Goal: Task Accomplishment & Management: Use online tool/utility

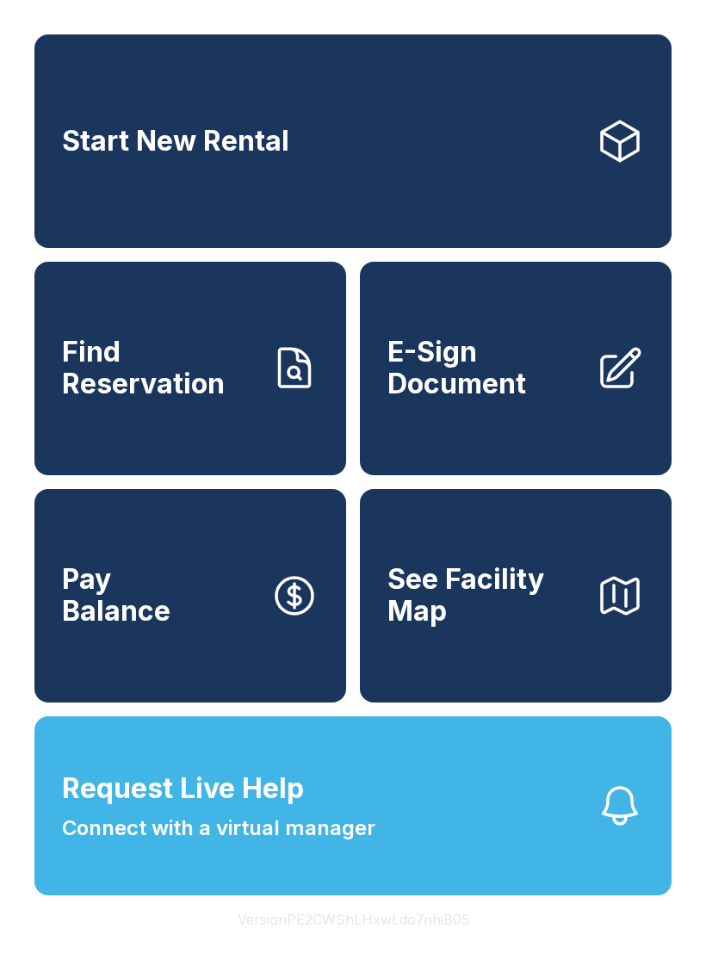
click at [528, 57] on link "Start New Rental" at bounding box center [352, 141] width 637 height 214
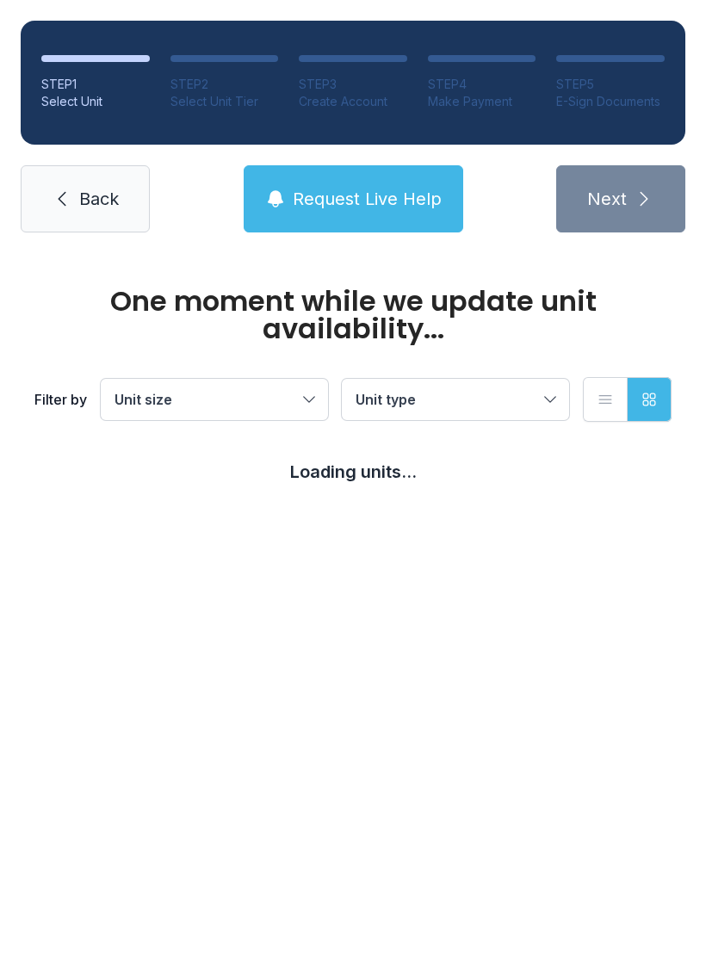
click at [107, 189] on span "Back" at bounding box center [99, 199] width 40 height 24
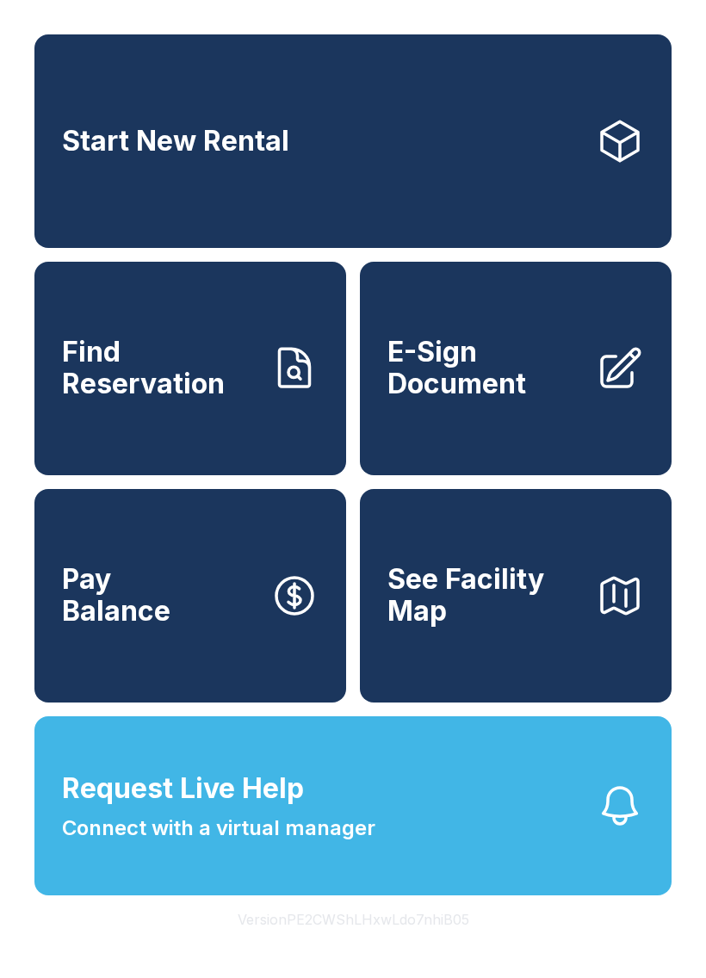
click at [259, 575] on link "Pay Balance" at bounding box center [190, 596] width 312 height 214
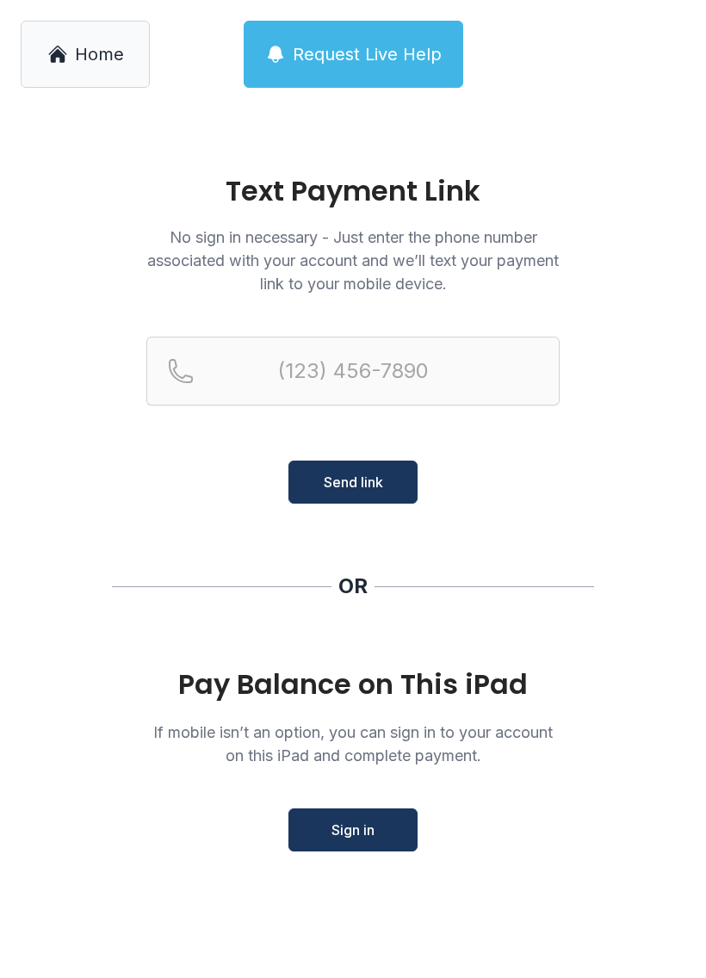
click at [73, 27] on link "Home" at bounding box center [85, 54] width 129 height 67
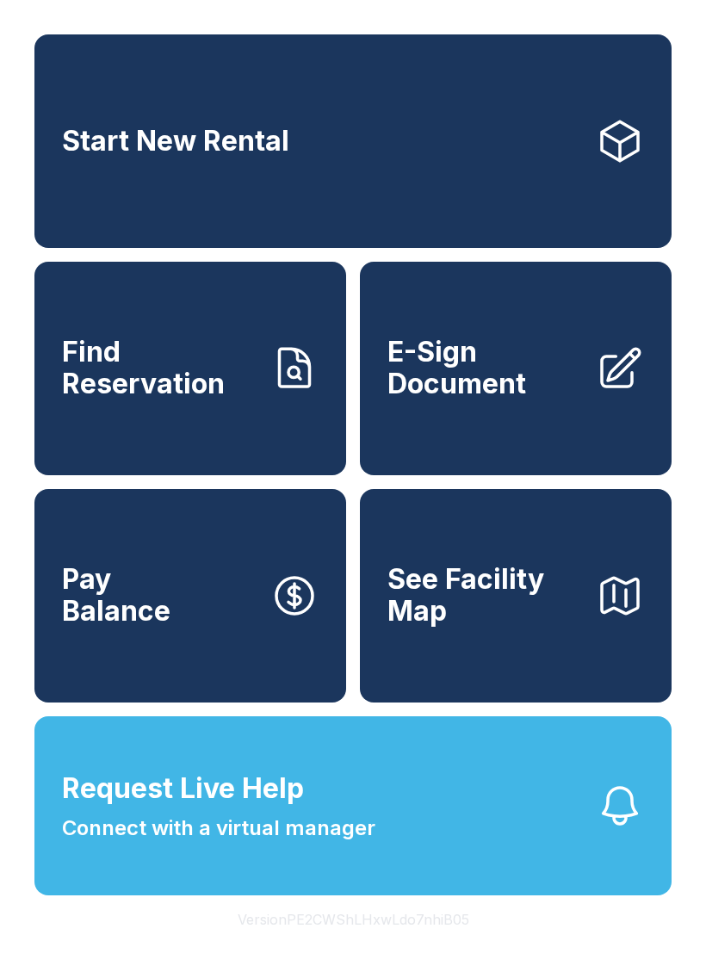
click at [560, 858] on button "Request Live Help Connect with a virtual manager" at bounding box center [352, 805] width 637 height 179
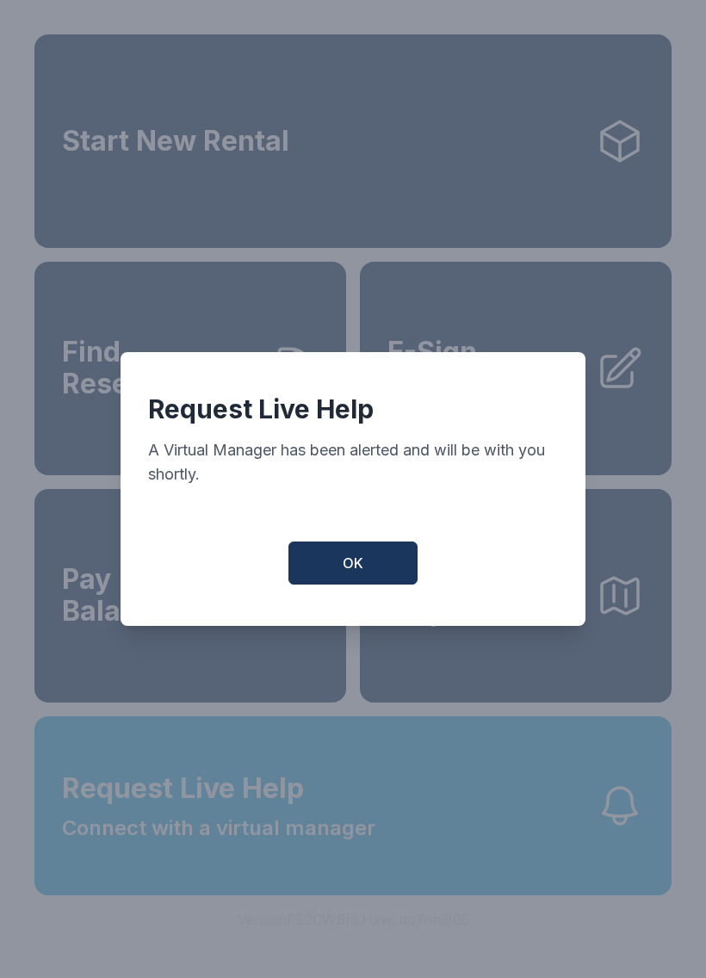
click at [376, 585] on button "OK" at bounding box center [352, 563] width 129 height 43
